Goal: Find specific page/section: Find specific page/section

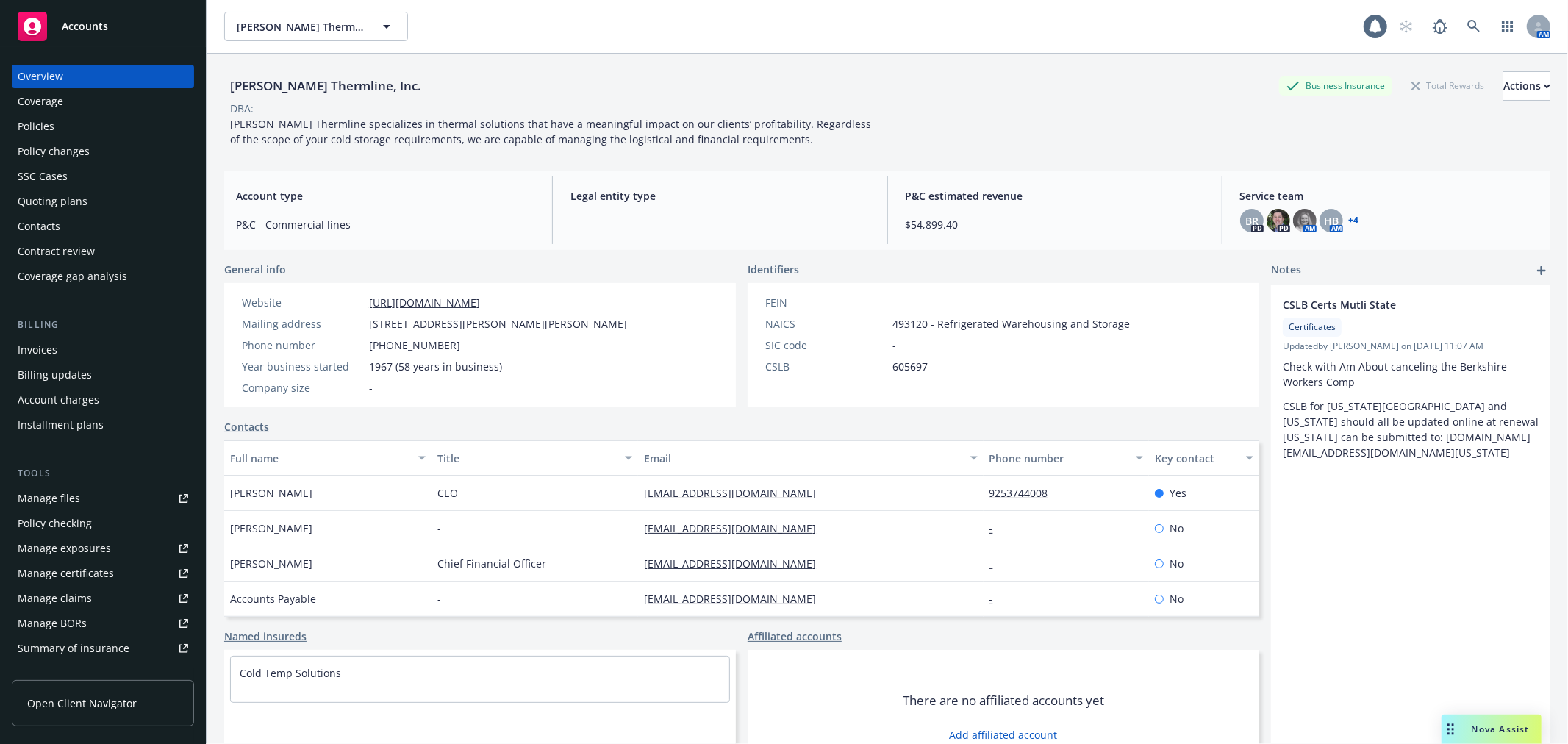
click at [48, 128] on div "Policies" at bounding box center [36, 126] width 37 height 23
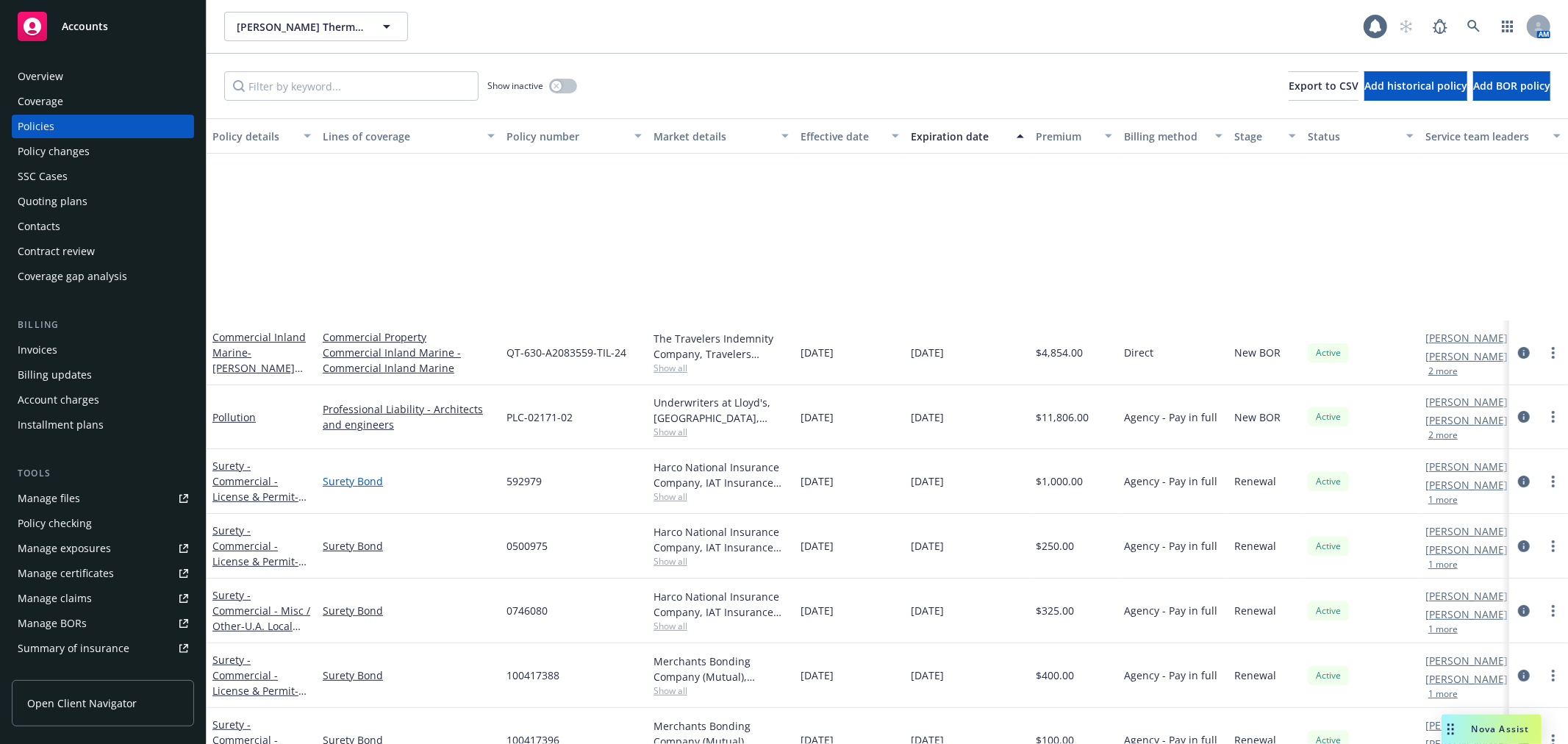
scroll to position [774, 0]
